Goal: Contribute content

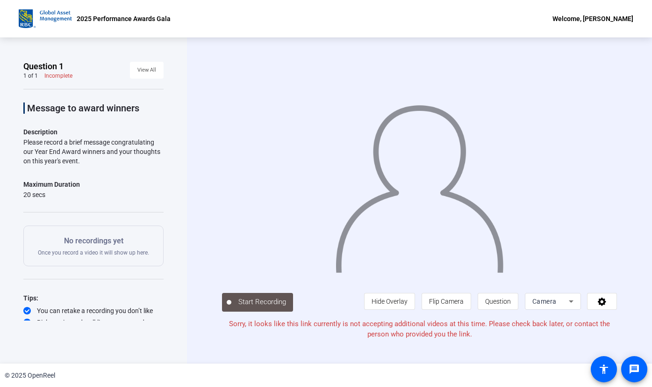
drag, startPoint x: 218, startPoint y: 283, endPoint x: 565, endPoint y: 358, distance: 354.7
click at [565, 358] on div "Start Recording person Hide Overlay flip Flip Camera question_mark Question Cam…" at bounding box center [419, 200] width 465 height 326
click at [345, 347] on div "Start Recording person Hide Overlay flip Flip Camera question_mark Question Cam…" at bounding box center [419, 200] width 465 height 326
click at [352, 345] on div "Start Recording person Hide Overlay flip Flip Camera question_mark Question Cam…" at bounding box center [419, 200] width 465 height 326
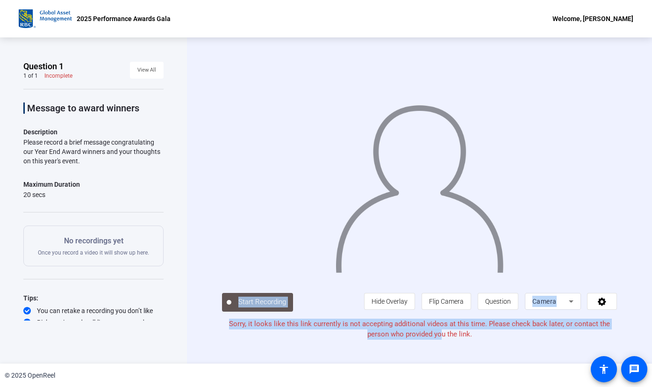
drag, startPoint x: 198, startPoint y: 288, endPoint x: 440, endPoint y: 331, distance: 245.4
click at [440, 331] on div "Start Recording person Hide Overlay flip Flip Camera question_mark Question Cam…" at bounding box center [419, 200] width 465 height 326
drag, startPoint x: 440, startPoint y: 331, endPoint x: 503, endPoint y: 379, distance: 79.4
click at [503, 379] on div "© 2025 OpenReel" at bounding box center [326, 374] width 652 height 23
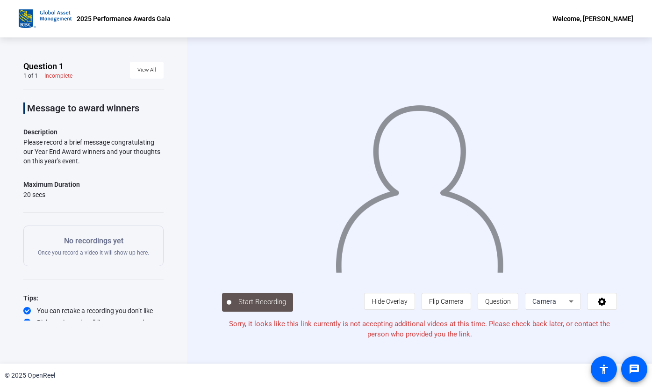
click at [208, 294] on div "Start Recording person Hide Overlay flip Flip Camera question_mark Question Cam…" at bounding box center [419, 200] width 465 height 326
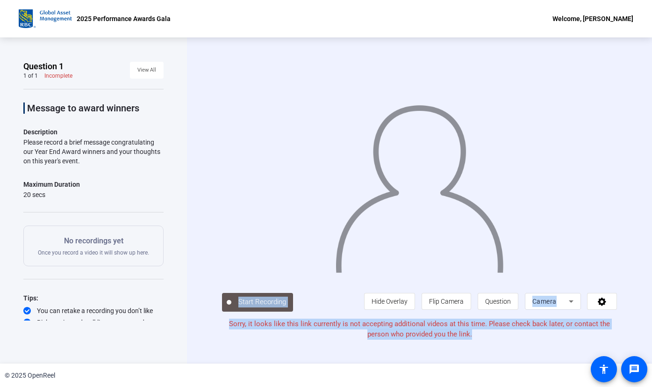
drag, startPoint x: 217, startPoint y: 289, endPoint x: 472, endPoint y: 334, distance: 258.6
click at [472, 334] on div "Start Recording person Hide Overlay flip Flip Camera question_mark Question Cam…" at bounding box center [419, 200] width 465 height 326
drag, startPoint x: 472, startPoint y: 334, endPoint x: 298, endPoint y: 334, distance: 174.3
click at [298, 334] on p "Sorry, it looks like this link currently is not accepting additional videos at …" at bounding box center [419, 328] width 395 height 21
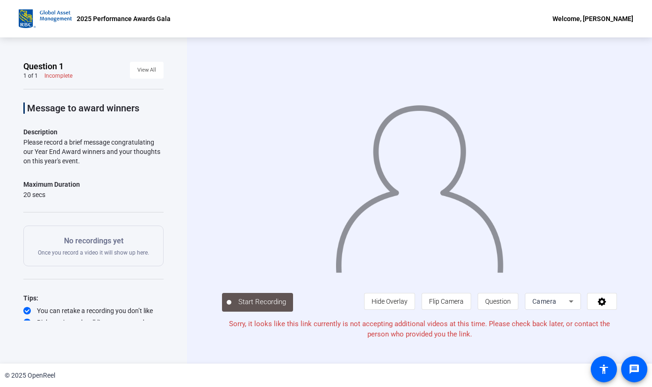
click at [287, 334] on p "Sorry, it looks like this link currently is not accepting additional videos at …" at bounding box center [419, 328] width 395 height 21
click at [208, 286] on div "Start Recording person Hide Overlay flip Flip Camera question_mark Question Cam…" at bounding box center [419, 200] width 465 height 326
drag, startPoint x: 210, startPoint y: 281, endPoint x: 536, endPoint y: 350, distance: 333.4
click at [536, 350] on div "Start Recording person Hide Overlay flip Flip Camera question_mark Question Cam…" at bounding box center [419, 200] width 465 height 326
click at [285, 362] on div "Start Recording person Hide Overlay flip Flip Camera question_mark Question Cam…" at bounding box center [419, 200] width 465 height 326
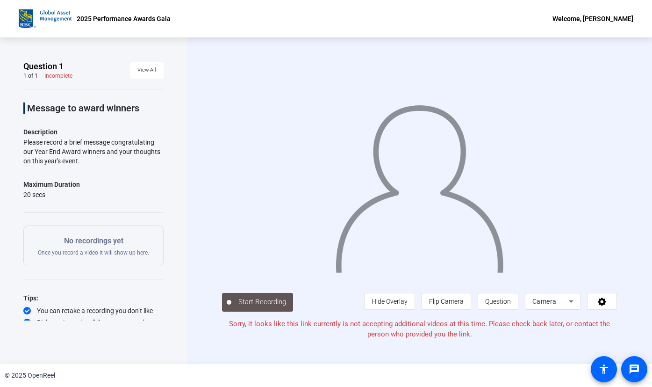
click at [287, 355] on div "Start Recording person Hide Overlay flip Flip Camera question_mark Question Cam…" at bounding box center [419, 200] width 465 height 326
click at [287, 352] on div "Start Recording person Hide Overlay flip Flip Camera question_mark Question Cam…" at bounding box center [419, 200] width 465 height 326
drag, startPoint x: 215, startPoint y: 283, endPoint x: 426, endPoint y: 343, distance: 218.5
click at [426, 343] on div "Start Recording person Hide Overlay flip Flip Camera question_mark Question Cam…" at bounding box center [419, 200] width 465 height 326
click at [395, 358] on div "Start Recording person Hide Overlay flip Flip Camera question_mark Question Cam…" at bounding box center [419, 200] width 465 height 326
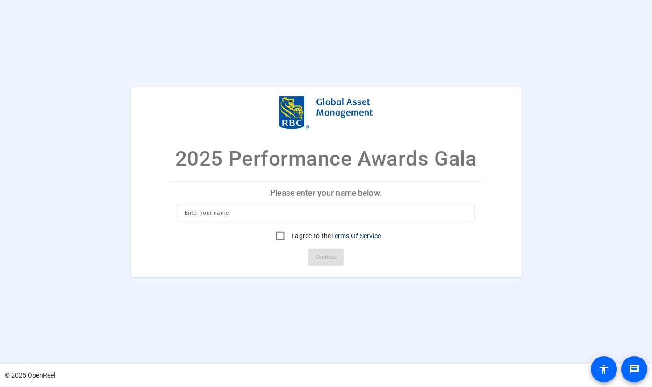
click at [286, 206] on div at bounding box center [326, 213] width 283 height 18
type input "Erick Zanker"
click at [279, 236] on input "I agree to the Terms Of Service" at bounding box center [280, 235] width 19 height 19
checkbox input "true"
click at [320, 258] on span "Continue" at bounding box center [326, 257] width 21 height 14
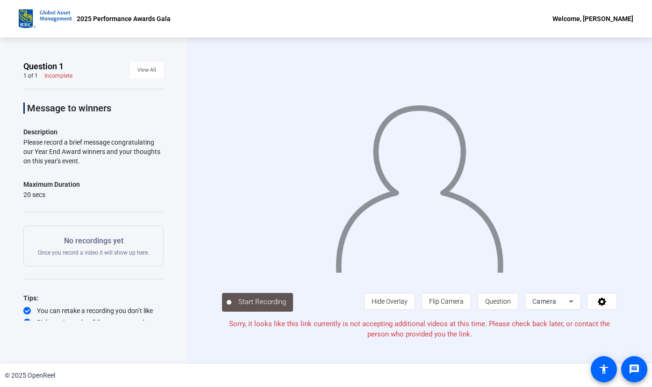
click at [36, 247] on div "No recordings yet Once you record a video it will show up here." at bounding box center [93, 245] width 140 height 41
click at [603, 300] on icon at bounding box center [602, 301] width 8 height 8
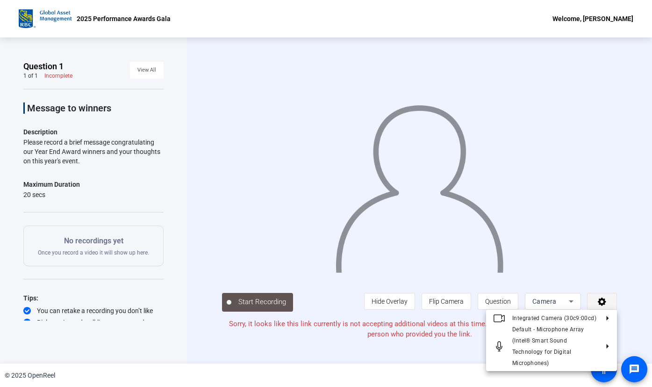
click at [603, 300] on div at bounding box center [326, 193] width 652 height 387
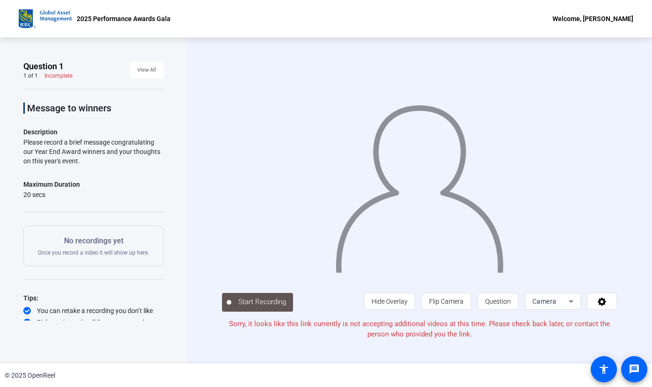
click at [453, 345] on div "Start Recording person Hide Overlay flip Flip Camera question_mark Question Cam…" at bounding box center [419, 200] width 465 height 326
click at [233, 335] on p "Sorry, it looks like this link currently is not accepting additional videos at …" at bounding box center [419, 328] width 395 height 21
